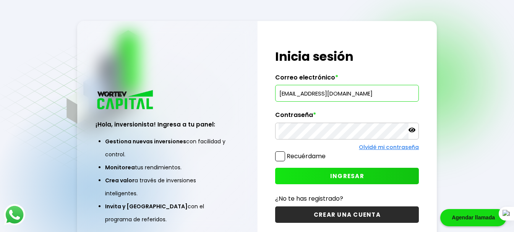
type input "[EMAIL_ADDRESS][DOMAIN_NAME]"
click at [413, 129] on icon at bounding box center [412, 130] width 7 height 7
click at [278, 156] on span at bounding box center [280, 156] width 10 height 10
click at [327, 153] on input "Recuérdame" at bounding box center [327, 153] width 0 height 0
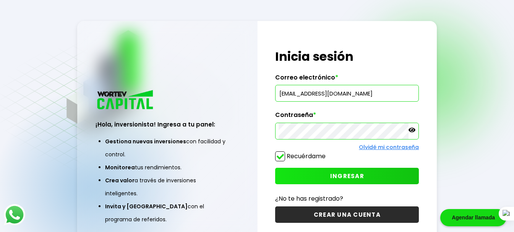
click at [323, 172] on button "INGRESAR" at bounding box center [347, 176] width 144 height 16
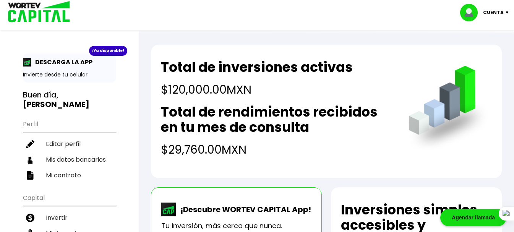
click at [65, 226] on li "Mis inversiones" at bounding box center [69, 234] width 93 height 16
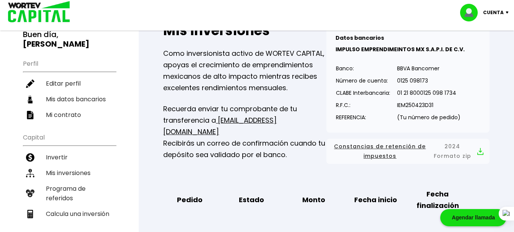
scroll to position [61, 0]
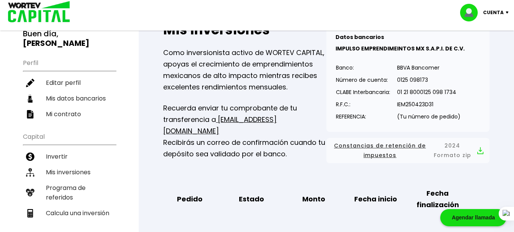
click at [380, 149] on span "Constancias de retención de impuestos" at bounding box center [380, 150] width 95 height 19
click at [135, 129] on div "¡Ya disponible! DESCARGA LA APP Invierte desde tu celular Buen día, [PERSON_NAM…" at bounding box center [69, 181] width 139 height 471
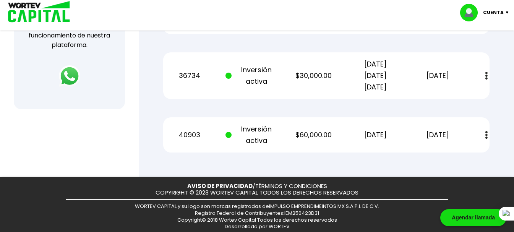
scroll to position [321, 0]
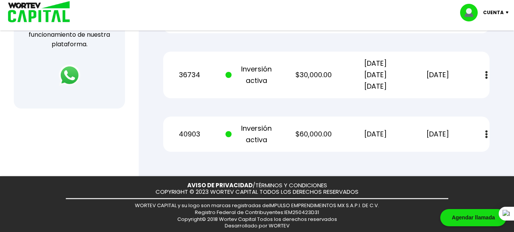
click at [492, 10] on p "Cuenta" at bounding box center [493, 12] width 21 height 11
click at [471, 11] on img at bounding box center [471, 13] width 23 height 18
click at [378, 6] on div "Cuenta Editar perfil Cerrar sesión" at bounding box center [257, 12] width 514 height 25
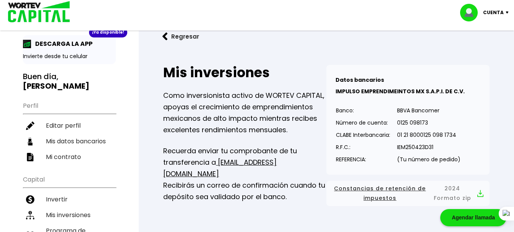
scroll to position [0, 0]
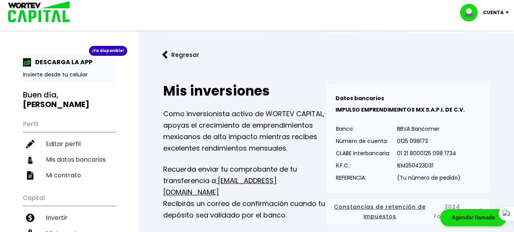
click at [176, 51] on button "Regresar" at bounding box center [181, 55] width 60 height 20
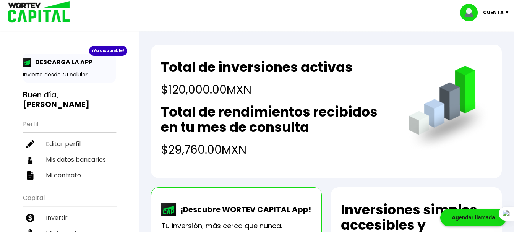
click at [495, 11] on p "Cuenta" at bounding box center [493, 12] width 21 height 11
click at [481, 49] on li "Cerrar sesión" at bounding box center [485, 51] width 61 height 16
